Goal: Task Accomplishment & Management: Complete application form

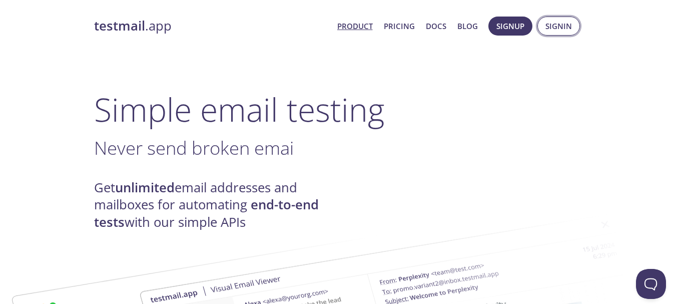
click at [558, 28] on span "Signin" at bounding box center [559, 26] width 27 height 13
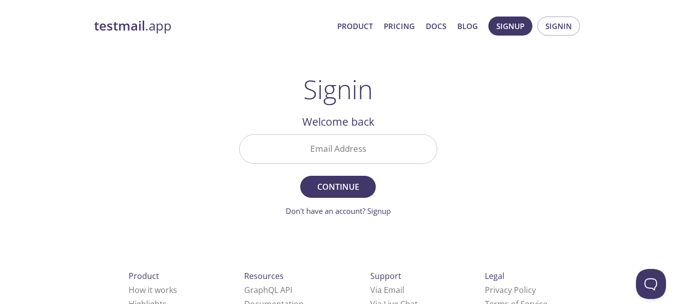
click at [369, 149] on input "Email Address" at bounding box center [338, 149] width 197 height 29
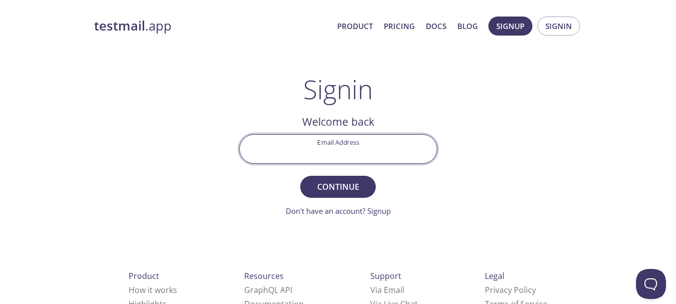
type input "xshorveer712@gmail.com"
click at [330, 177] on button "Continue" at bounding box center [337, 187] width 75 height 22
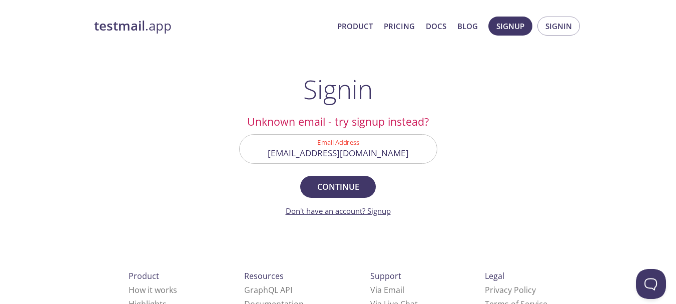
click at [389, 212] on link "Don't have an account? Signup" at bounding box center [338, 211] width 105 height 10
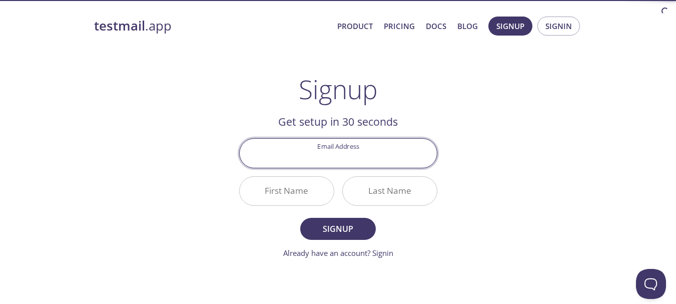
click at [321, 159] on input "Email Address" at bounding box center [338, 153] width 197 height 29
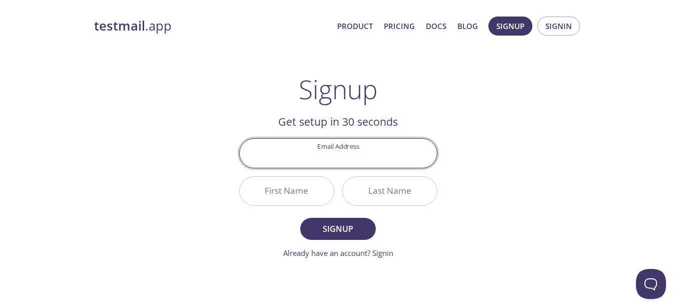
type input "xshorveer712@gmail.com"
click at [320, 188] on input "First Name" at bounding box center [287, 191] width 94 height 29
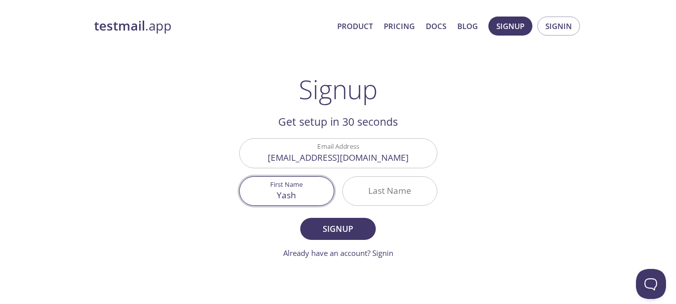
type input "Yash"
click at [377, 175] on div "Last Name" at bounding box center [389, 191] width 103 height 38
click at [394, 203] on input "Last Name" at bounding box center [390, 191] width 94 height 29
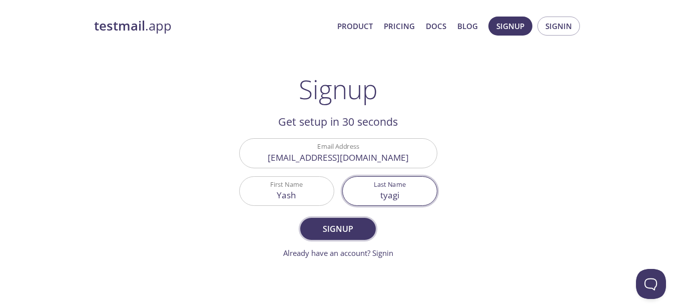
type input "tyagi"
click at [340, 234] on span "Signup" at bounding box center [337, 229] width 53 height 14
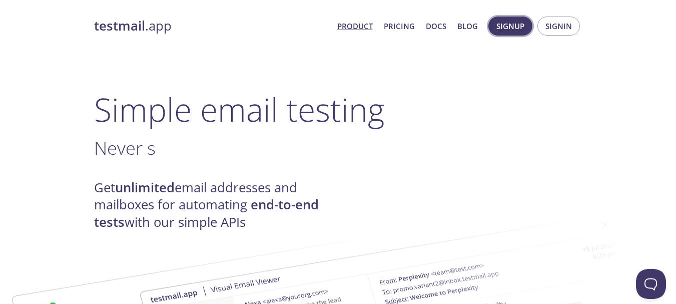
click at [511, 25] on span "Signup" at bounding box center [511, 26] width 28 height 13
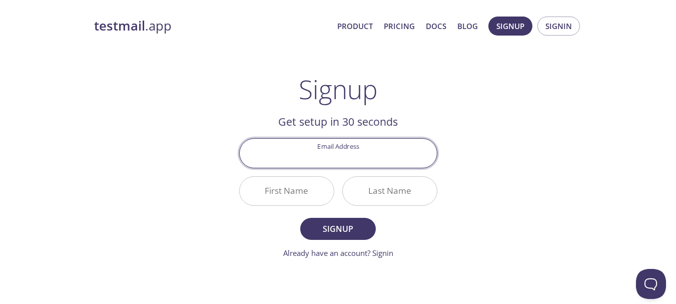
click at [357, 161] on input "Email Address" at bounding box center [338, 153] width 197 height 29
click at [363, 153] on input "Email Address" at bounding box center [338, 153] width 197 height 29
click at [454, 189] on div "testmail .app Product Pricing Docs Blog Signup Signin Signup Get setup in 30 se…" at bounding box center [338, 240] width 513 height 460
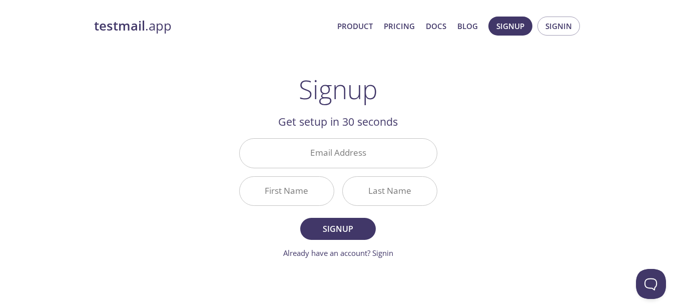
click at [344, 153] on input "Email Address" at bounding box center [338, 153] width 197 height 29
click at [413, 47] on div "testmail .app Product Pricing Docs Blog Signup Signin Signup Get setup in 30 se…" at bounding box center [338, 240] width 513 height 460
click at [497, 28] on span "Signup" at bounding box center [511, 26] width 28 height 13
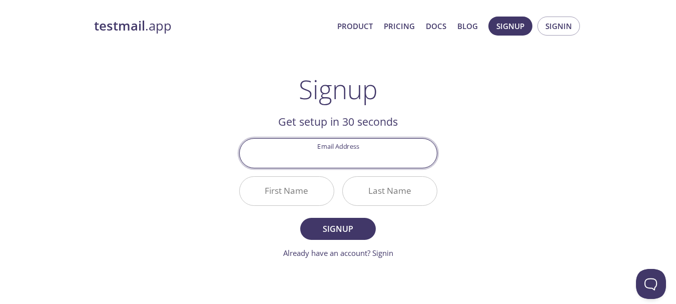
click at [335, 154] on input "Email Address" at bounding box center [338, 153] width 197 height 29
paste input "[EMAIL_ADDRESS][DOMAIN_NAME]"
type input "[EMAIL_ADDRESS][DOMAIN_NAME]"
click at [278, 194] on input "First Name" at bounding box center [287, 191] width 94 height 29
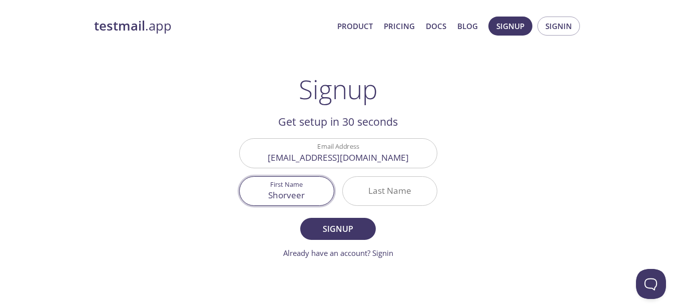
type input "Shorveer"
click at [397, 202] on input "Last Name" at bounding box center [390, 191] width 94 height 29
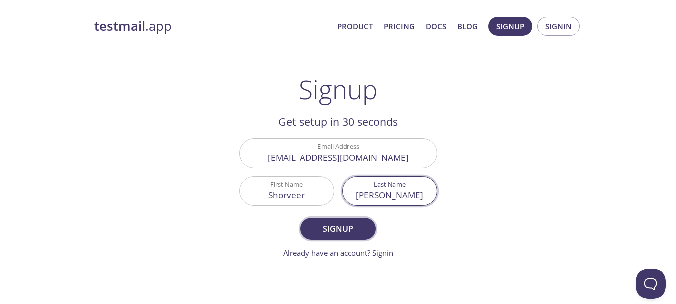
type input "[PERSON_NAME]"
click at [331, 223] on span "Signup" at bounding box center [337, 229] width 53 height 14
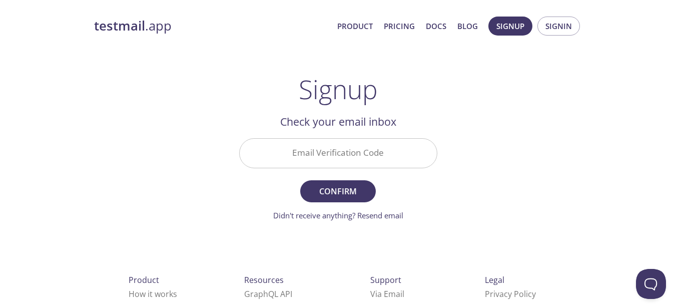
click at [384, 138] on div at bounding box center [338, 153] width 198 height 30
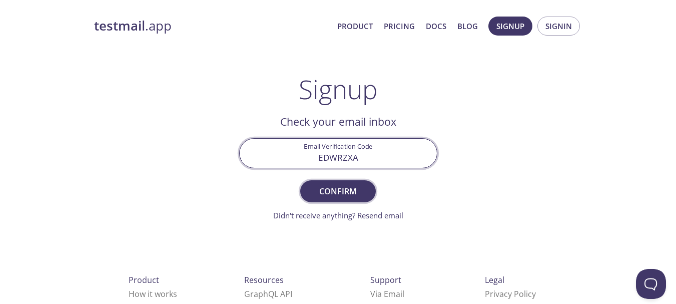
type input "EDWRZXA"
click at [346, 202] on button "Confirm" at bounding box center [337, 191] width 75 height 22
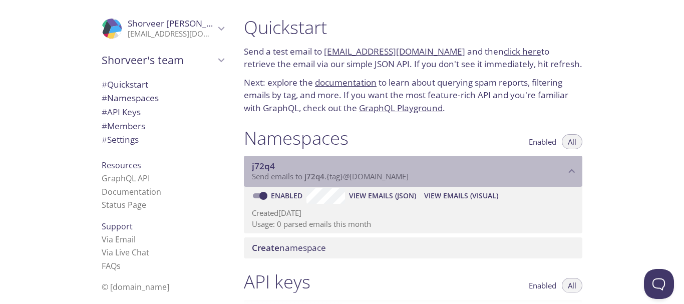
click at [409, 176] on span "Send emails to j72q4 . {tag} @[DOMAIN_NAME]" at bounding box center [330, 176] width 157 height 10
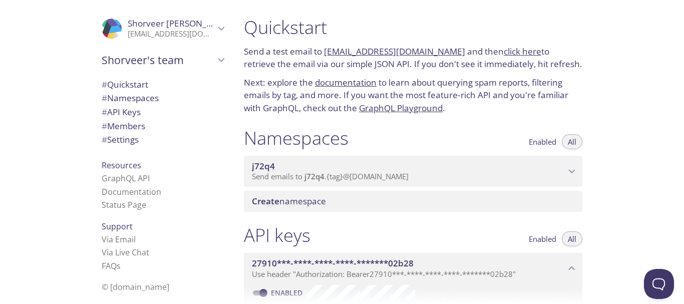
click at [409, 176] on span "Send emails to j72q4 . {tag} @[DOMAIN_NAME]" at bounding box center [330, 176] width 157 height 10
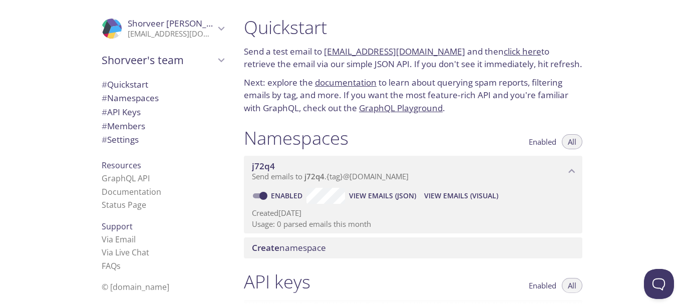
click at [364, 194] on span "View Emails (JSON)" at bounding box center [382, 196] width 67 height 12
click at [441, 199] on span "View Emails (Visual)" at bounding box center [461, 196] width 74 height 12
click at [358, 179] on span "Send emails to j72q4 . {tag} @[DOMAIN_NAME]" at bounding box center [330, 176] width 157 height 10
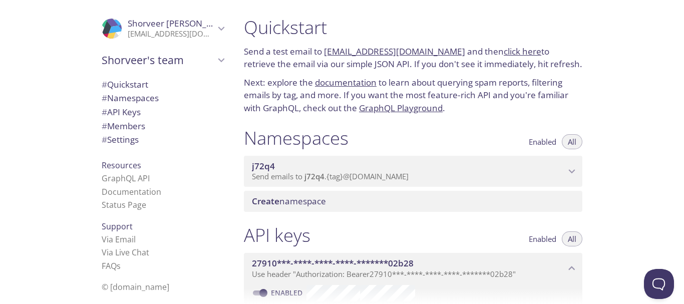
click at [358, 179] on span "Send emails to j72q4 . {tag} @[DOMAIN_NAME]" at bounding box center [330, 176] width 157 height 10
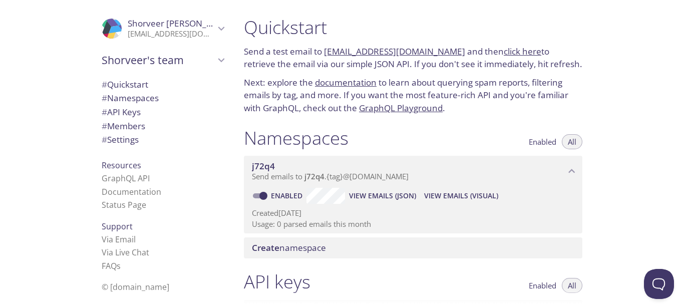
click at [392, 197] on span "View Emails (JSON)" at bounding box center [382, 196] width 67 height 12
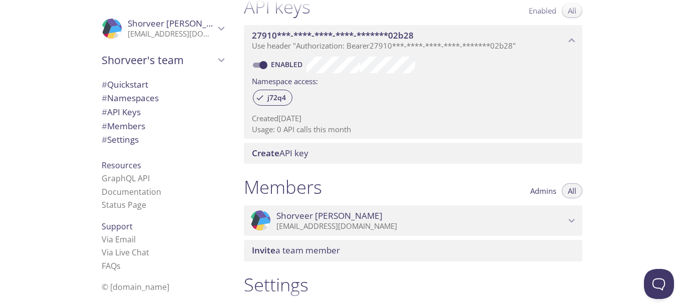
scroll to position [300, 0]
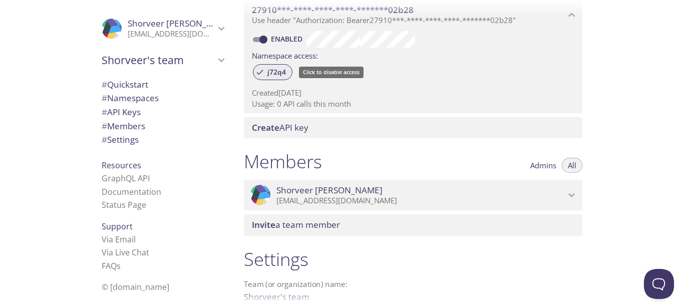
click at [274, 74] on span "j72q4" at bounding box center [276, 72] width 31 height 9
click at [342, 200] on p "[EMAIL_ADDRESS][DOMAIN_NAME]" at bounding box center [420, 201] width 289 height 10
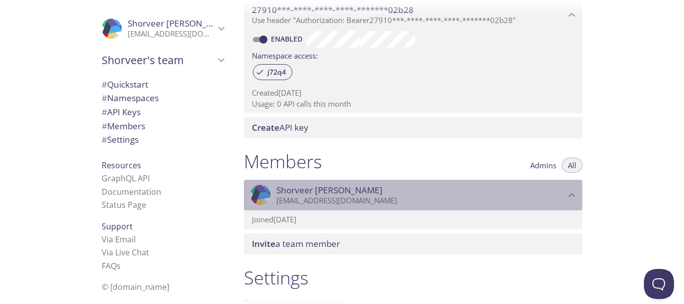
click at [342, 200] on p "[EMAIL_ADDRESS][DOMAIN_NAME]" at bounding box center [420, 201] width 289 height 10
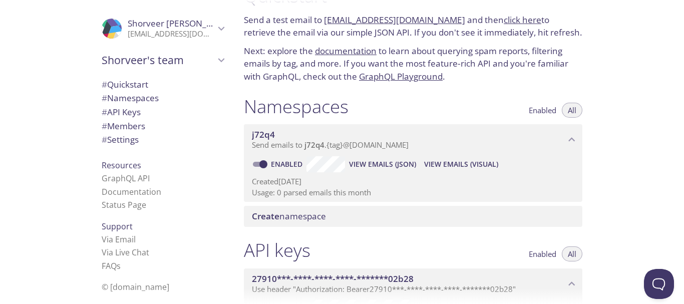
scroll to position [0, 0]
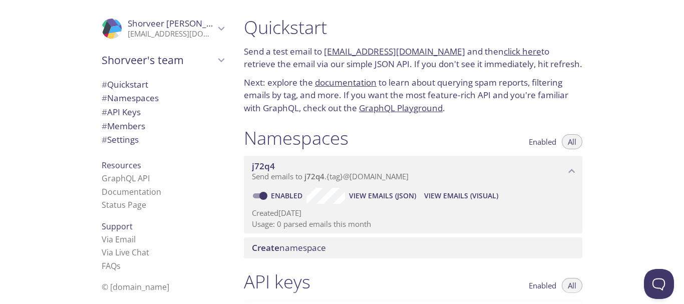
click at [543, 148] on button "Enabled" at bounding box center [543, 141] width 40 height 15
click at [553, 142] on span "Enabled" at bounding box center [543, 142] width 28 height 0
click at [575, 135] on button "All" at bounding box center [572, 141] width 21 height 15
click at [344, 81] on link "documentation" at bounding box center [346, 83] width 62 height 12
click at [128, 137] on span "# Settings" at bounding box center [120, 140] width 37 height 12
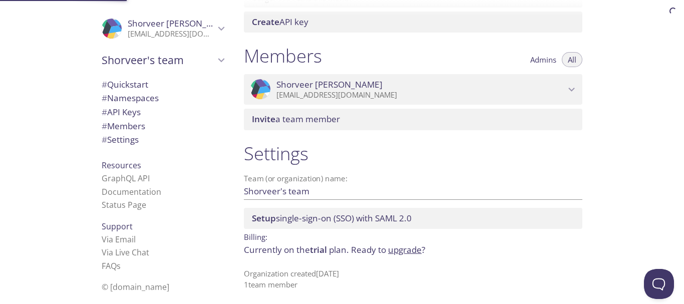
scroll to position [408, 0]
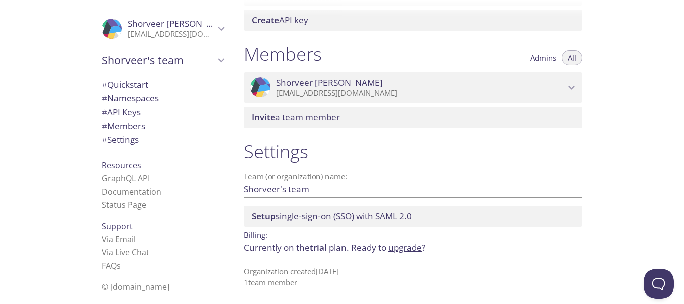
click at [119, 237] on link "Via Email" at bounding box center [119, 239] width 34 height 11
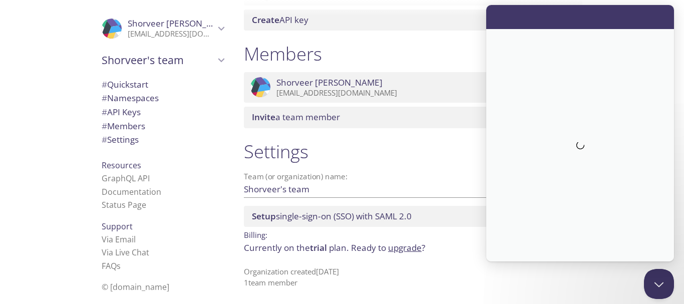
scroll to position [0, 0]
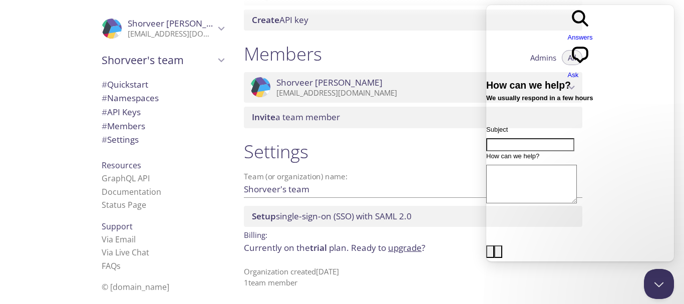
click at [430, 43] on div "Members Admins All" at bounding box center [413, 55] width 338 height 25
click at [537, 138] on input "Subject" at bounding box center [530, 144] width 88 height 13
type input "send me the port number"
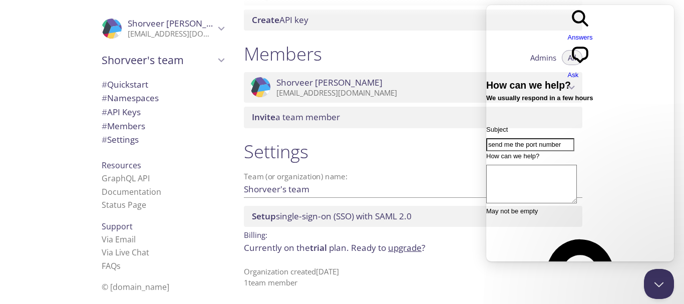
click at [548, 165] on textarea "How can we help?" at bounding box center [531, 184] width 91 height 39
drag, startPoint x: 549, startPoint y: 99, endPoint x: 308, endPoint y: 99, distance: 240.8
click at [486, 99] on html "search-medium Answers chat-square Ask How can we help? We usually respond in a …" at bounding box center [580, 181] width 188 height 352
click at [536, 165] on textarea "How can we help?" at bounding box center [531, 184] width 91 height 39
paste textarea "send me the port number"
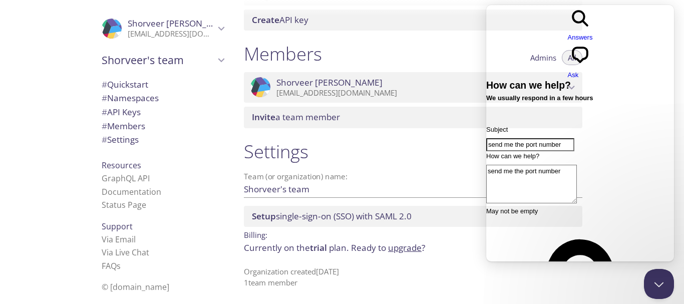
type textarea "send me the port number"
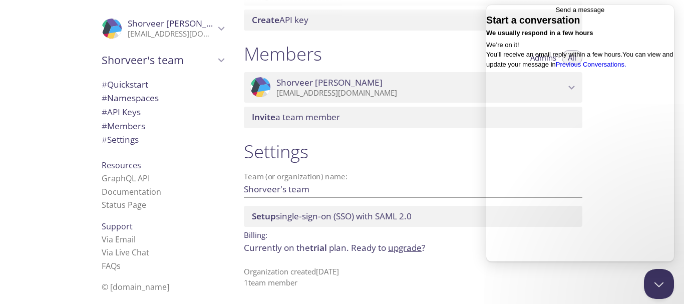
click at [556, 12] on span "Go back" at bounding box center [556, 10] width 0 height 8
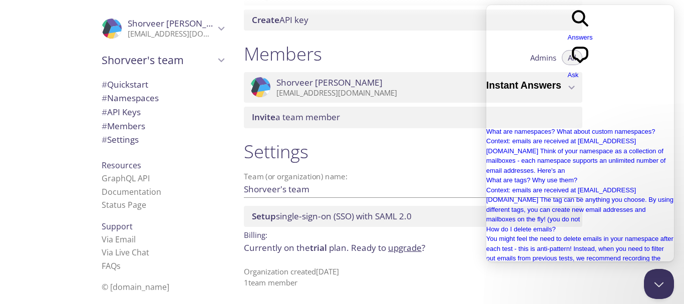
scroll to position [224, 0]
drag, startPoint x: 654, startPoint y: 278, endPoint x: 642, endPoint y: 277, distance: 12.1
click at [654, 278] on button "Close Beacon popover" at bounding box center [657, 282] width 30 height 30
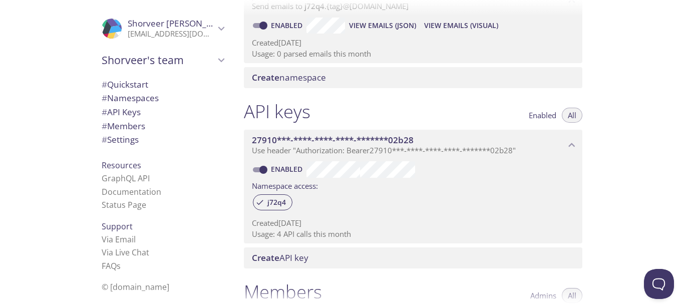
scroll to position [158, 0]
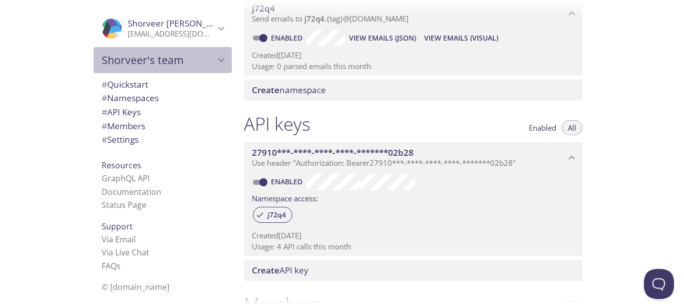
click at [202, 61] on span "Shorveer's team" at bounding box center [158, 60] width 113 height 14
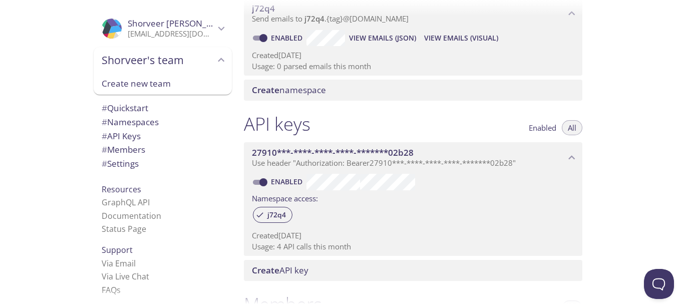
click at [202, 61] on span "Shorveer's team" at bounding box center [158, 60] width 113 height 14
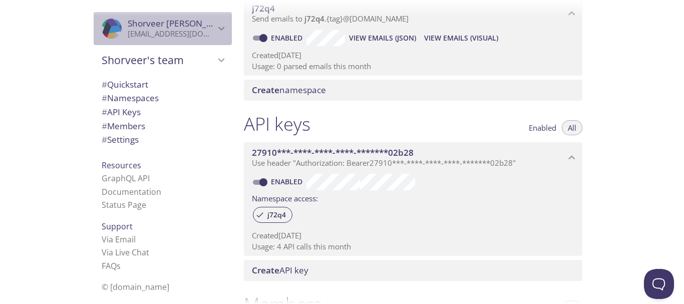
click at [224, 36] on div ".cls-1 { fill: #6d5ca8; } .cls-2 { fill: #3fc191; } .cls-3 { fill: #3b4752; } .…" at bounding box center [163, 28] width 138 height 33
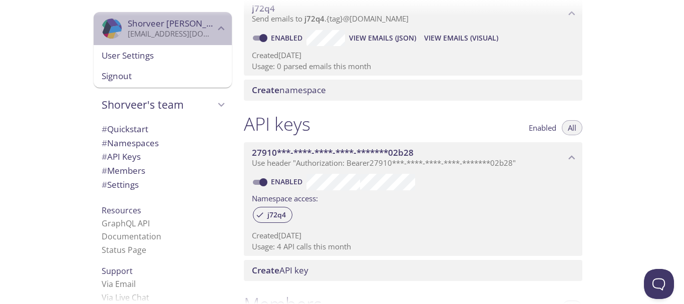
click at [224, 36] on div ".cls-1 { fill: #6d5ca8; } .cls-2 { fill: #3fc191; } .cls-3 { fill: #3b4752; } .…" at bounding box center [163, 28] width 138 height 33
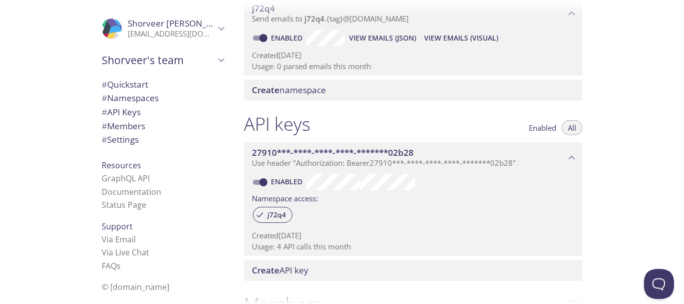
click at [224, 36] on div ".cls-1 { fill: #6d5ca8; } .cls-2 { fill: #3fc191; } .cls-3 { fill: #3b4752; } .…" at bounding box center [163, 28] width 138 height 33
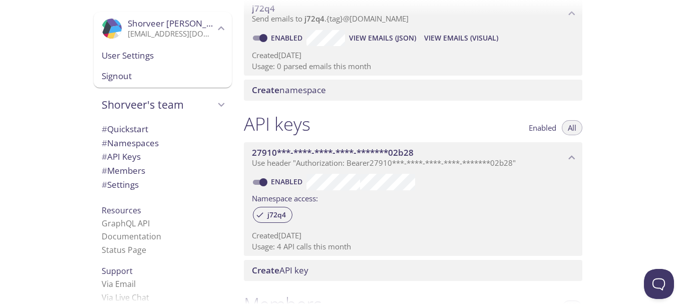
click at [128, 56] on span "User Settings" at bounding box center [163, 55] width 122 height 13
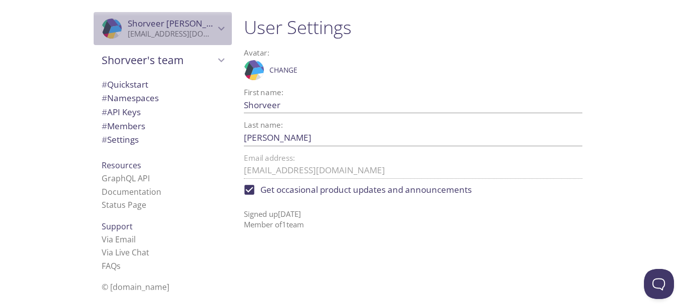
click at [149, 19] on span "[PERSON_NAME]" at bounding box center [181, 24] width 106 height 12
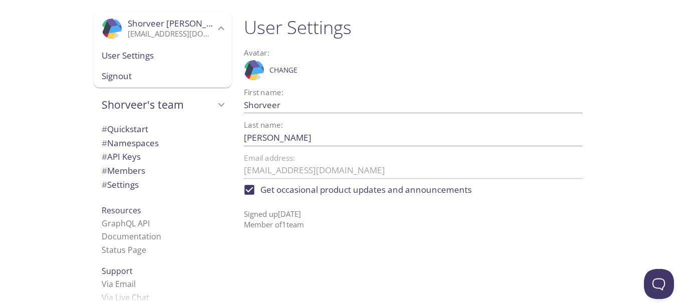
click at [128, 121] on div "# Quickstart # Namespaces # API Keys # Members # Settings" at bounding box center [163, 160] width 138 height 80
click at [128, 127] on span "# Quickstart" at bounding box center [125, 129] width 47 height 12
